Goal: Use online tool/utility: Utilize a website feature to perform a specific function

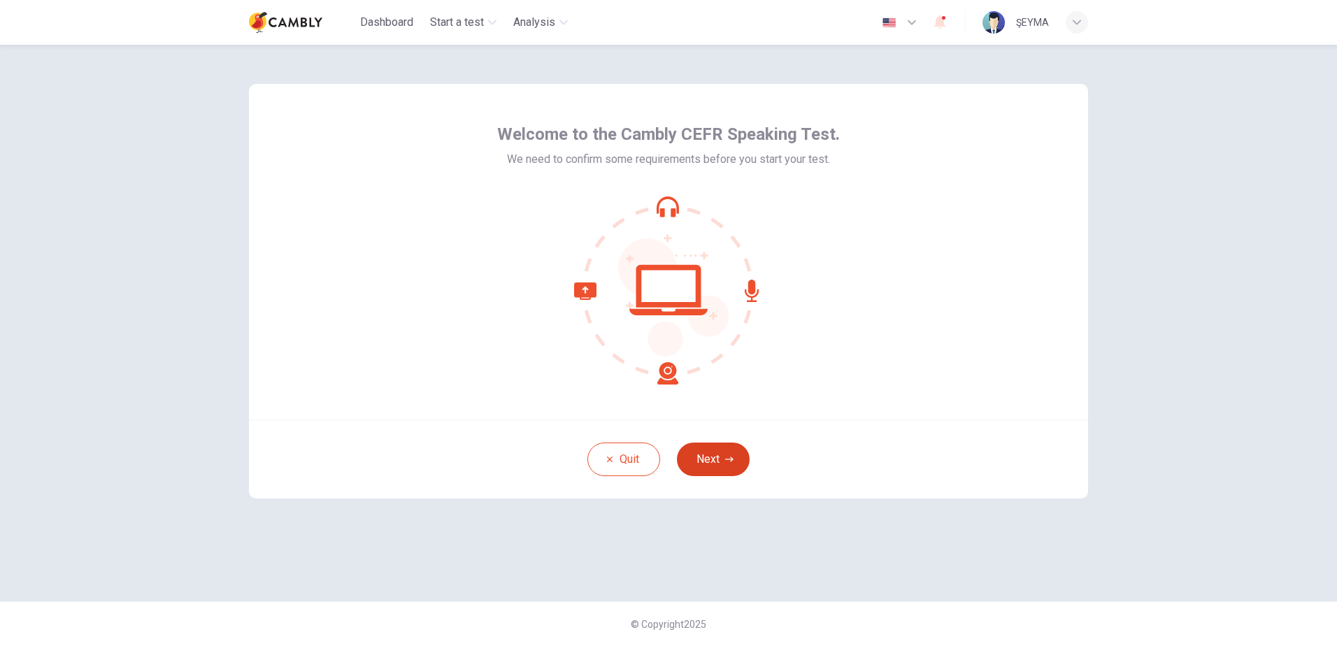
click at [715, 456] on button "Next" at bounding box center [713, 460] width 73 height 34
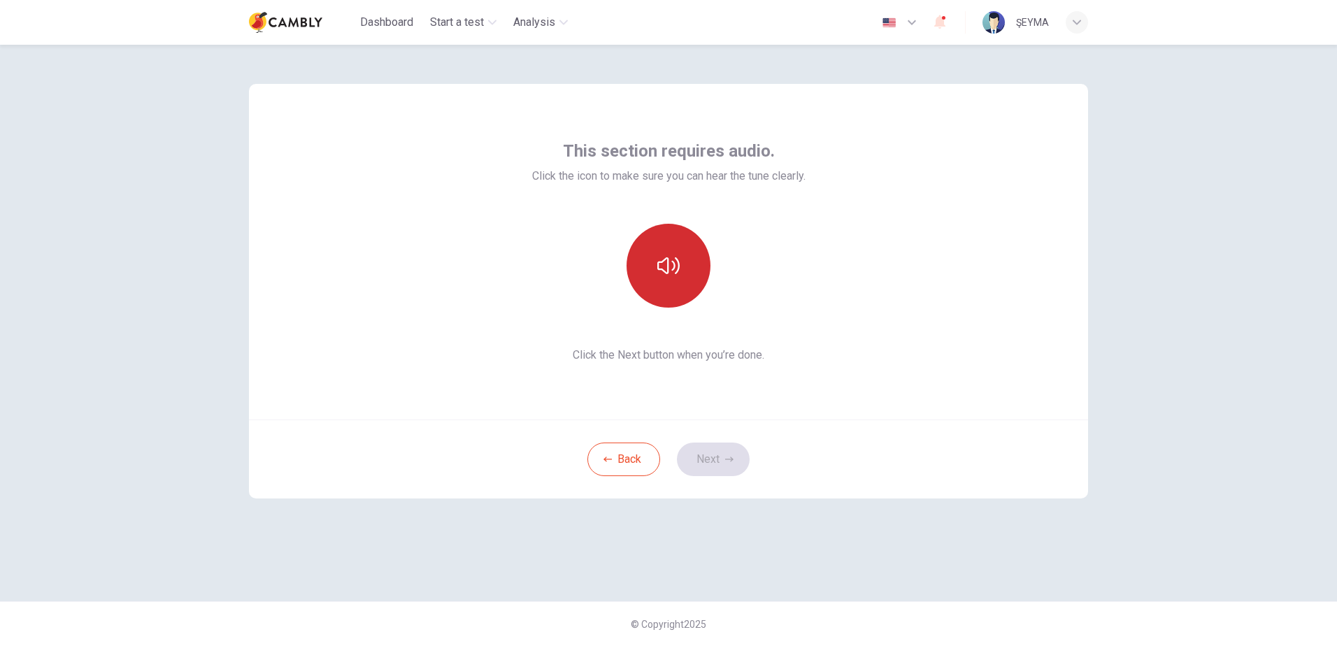
click at [673, 259] on icon "button" at bounding box center [668, 266] width 22 height 22
click at [714, 464] on button "Next" at bounding box center [713, 460] width 73 height 34
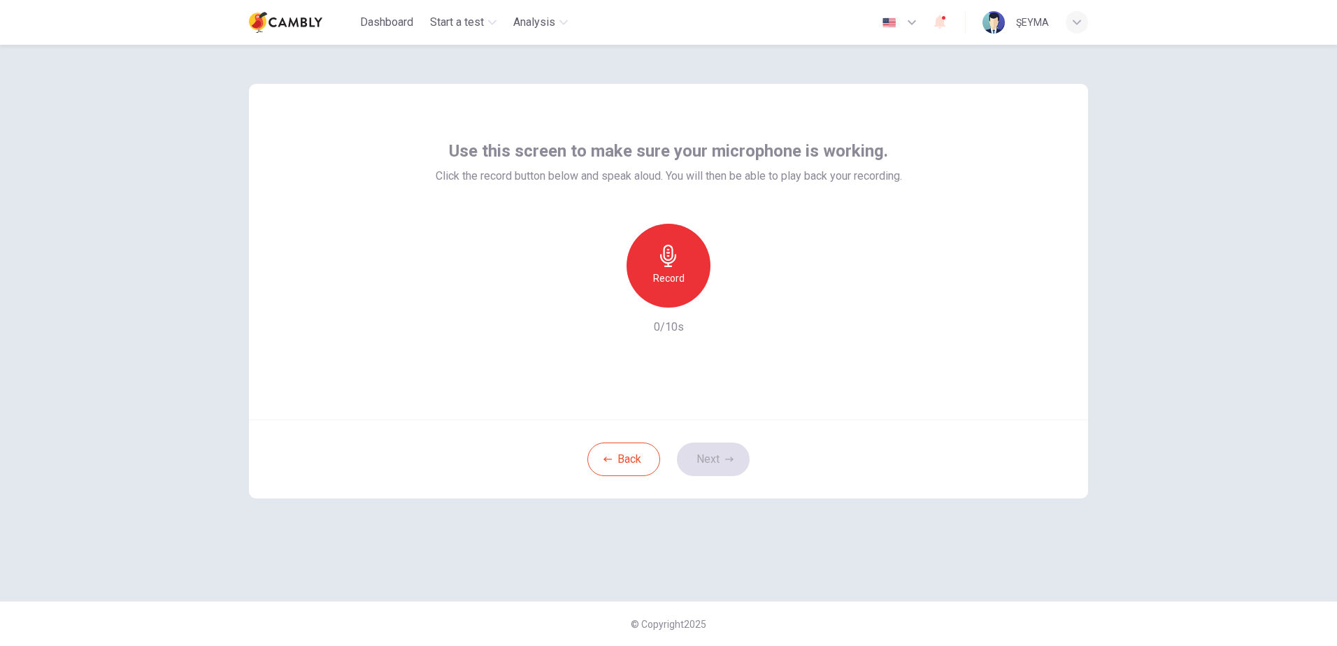
click at [660, 258] on icon "button" at bounding box center [668, 256] width 22 height 22
click at [717, 455] on button "Next" at bounding box center [713, 460] width 73 height 34
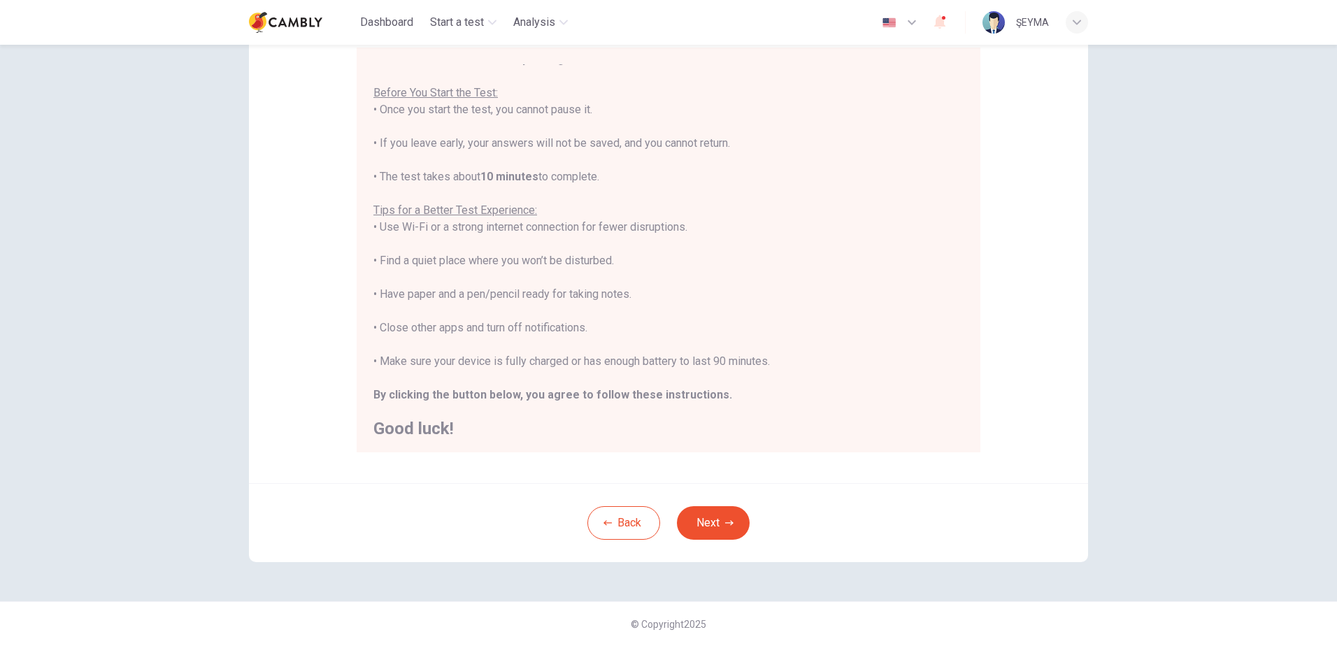
scroll to position [16, 0]
click at [711, 515] on button "Next" at bounding box center [713, 523] width 73 height 34
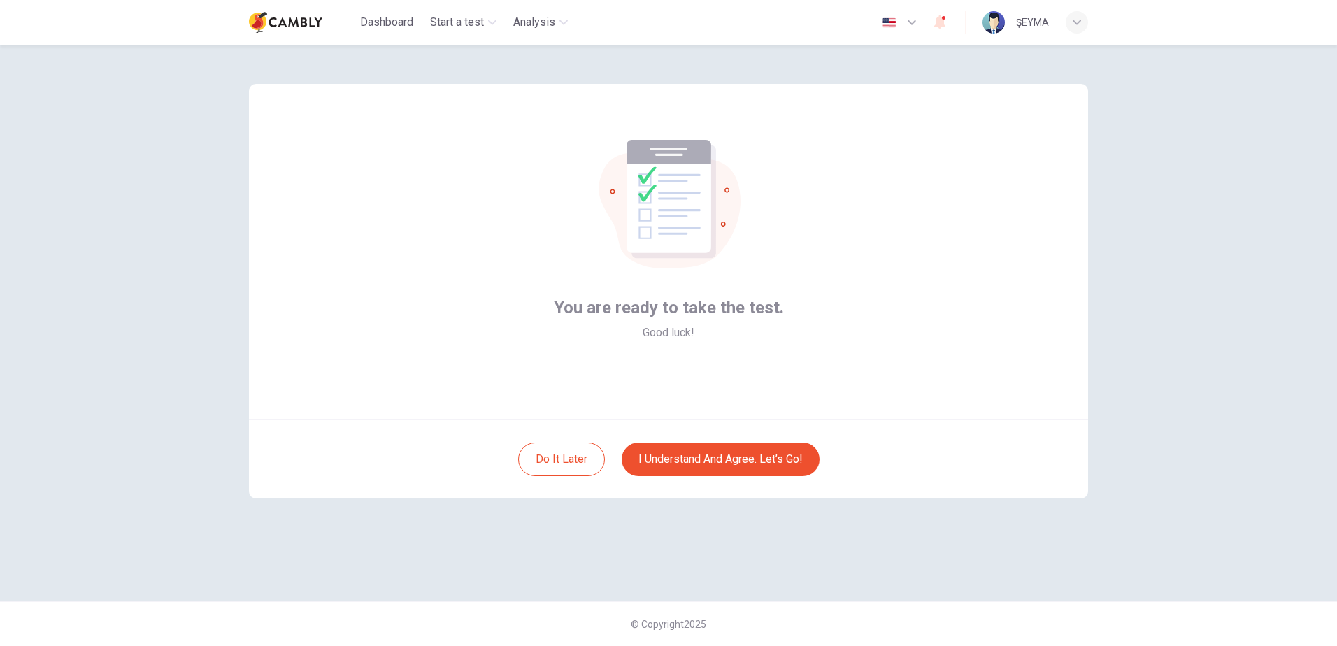
scroll to position [0, 0]
click at [727, 462] on button "I understand and agree. Let’s go!" at bounding box center [721, 460] width 198 height 34
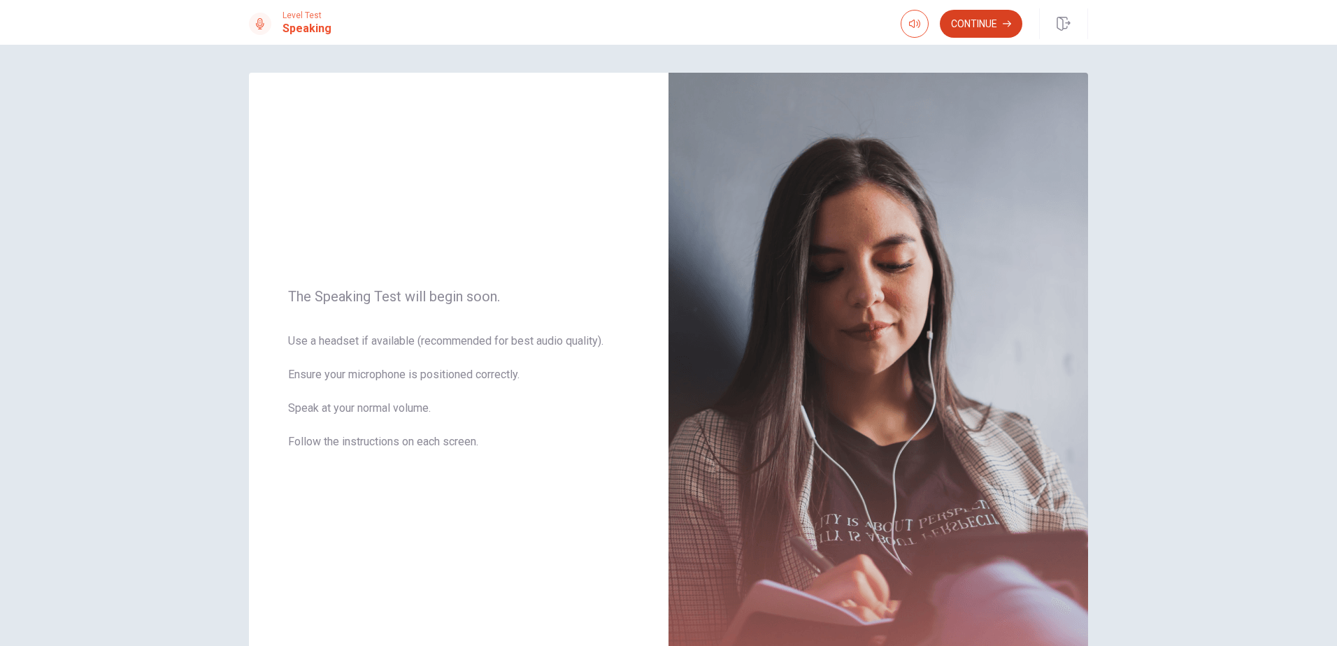
click at [989, 22] on button "Continue" at bounding box center [981, 24] width 83 height 28
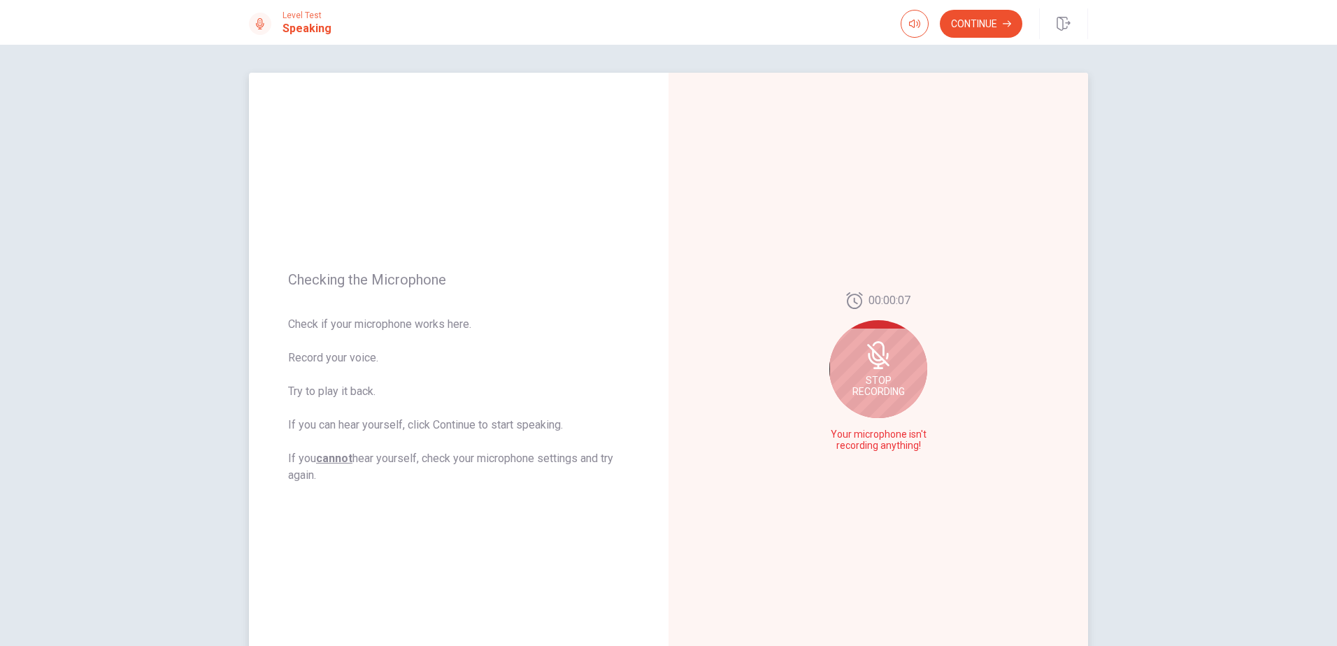
click at [888, 374] on div "Stop Recording" at bounding box center [878, 369] width 98 height 98
click at [892, 447] on icon "Play Audio" at bounding box center [893, 446] width 6 height 8
click at [859, 450] on icon "Record Again" at bounding box center [863, 446] width 8 height 8
click at [886, 384] on icon at bounding box center [878, 372] width 28 height 28
click at [878, 375] on icon at bounding box center [877, 376] width 20 height 28
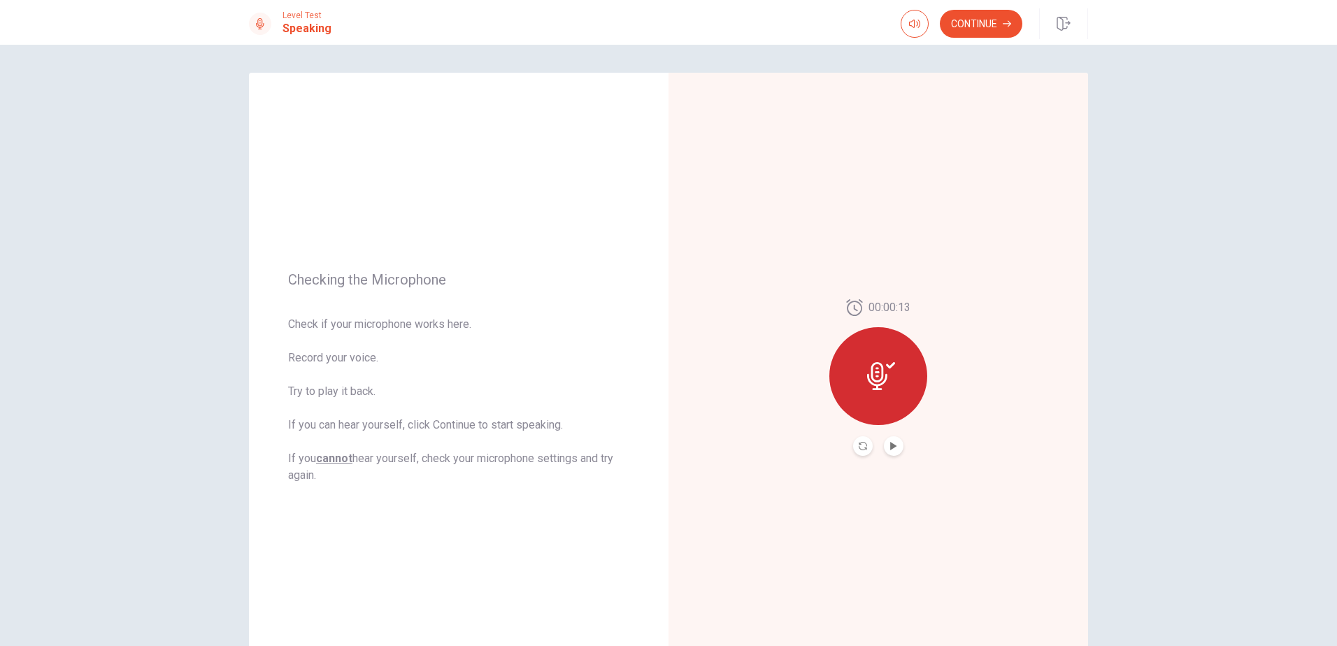
click at [894, 449] on button "Play Audio" at bounding box center [894, 446] width 20 height 20
click at [896, 448] on button "Pause Audio" at bounding box center [894, 446] width 20 height 20
click at [855, 450] on button "Record Again" at bounding box center [863, 446] width 20 height 20
click at [880, 397] on span "Stop Recording" at bounding box center [878, 403] width 52 height 22
click at [892, 449] on icon "Play Audio" at bounding box center [894, 446] width 8 height 8
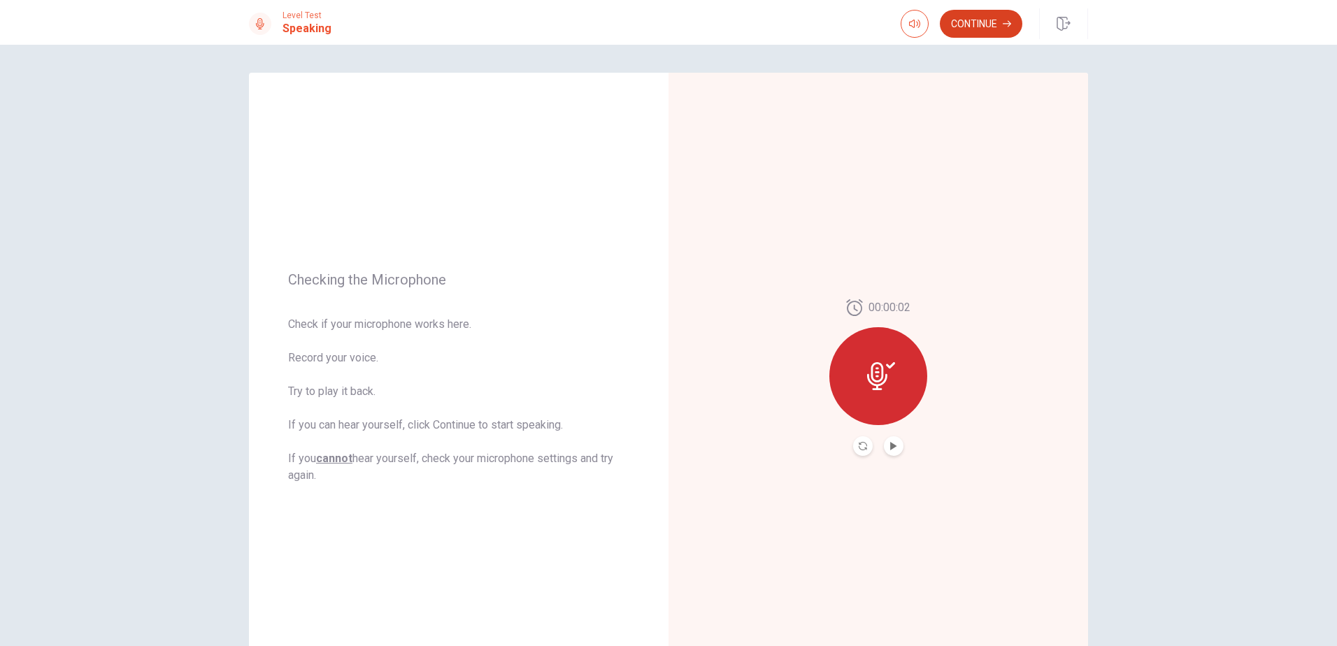
click at [983, 20] on button "Continue" at bounding box center [981, 24] width 83 height 28
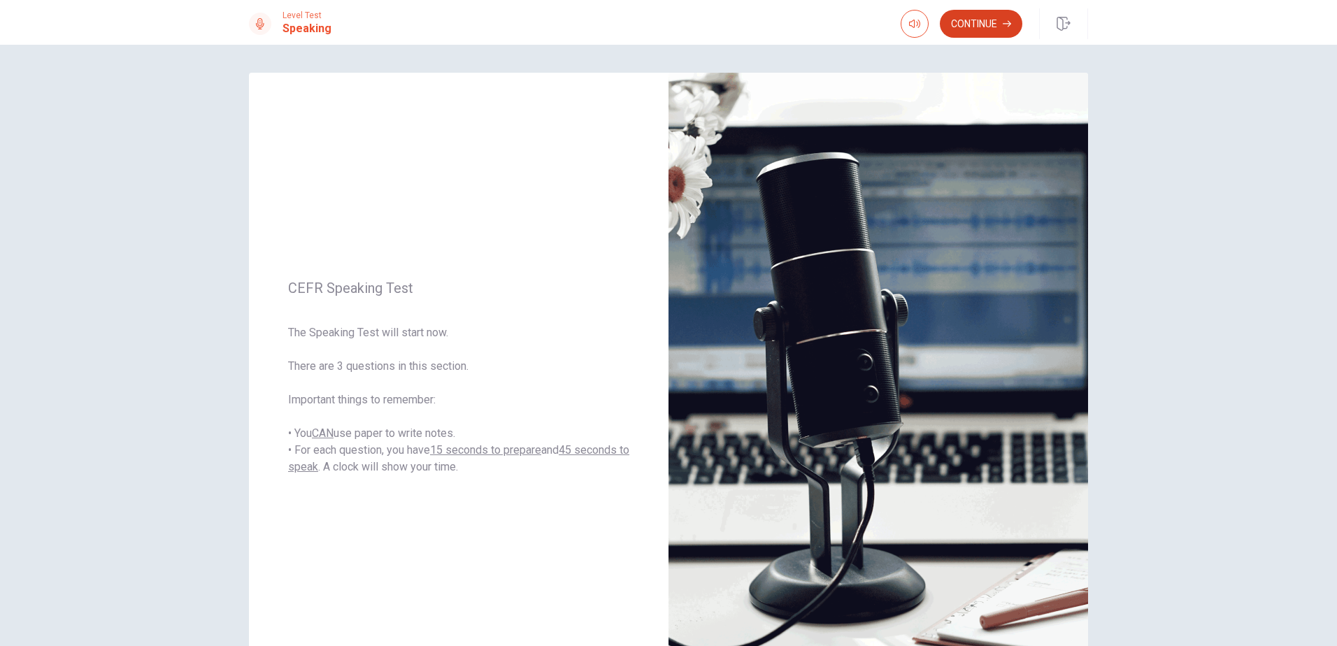
click at [970, 31] on button "Continue" at bounding box center [981, 24] width 83 height 28
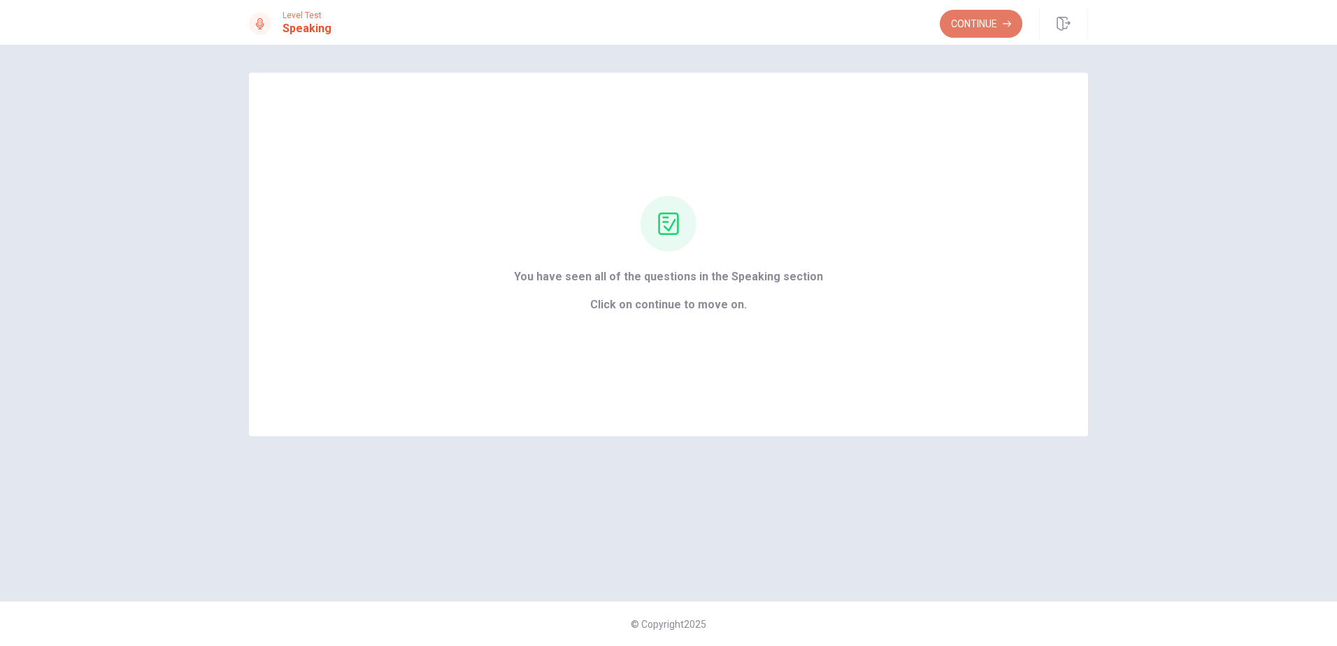
click at [975, 15] on button "Continue" at bounding box center [981, 24] width 83 height 28
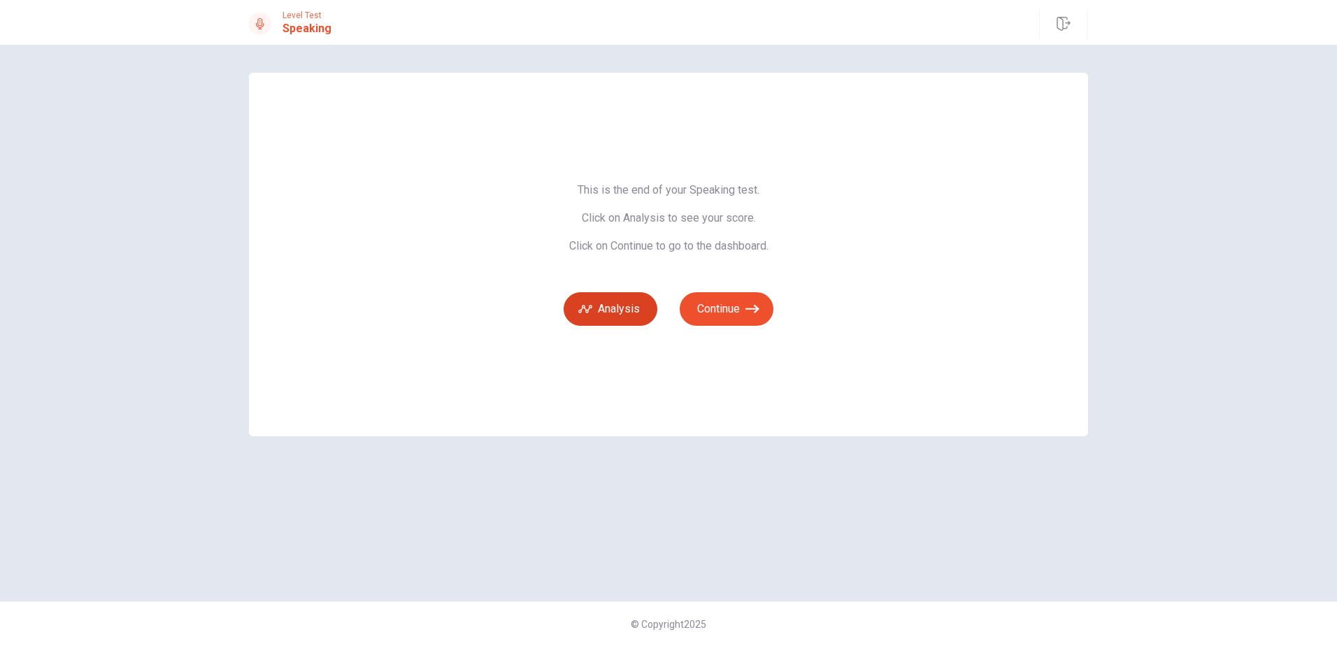
click at [606, 307] on button "Analysis" at bounding box center [611, 309] width 94 height 34
